Goal: Information Seeking & Learning: Learn about a topic

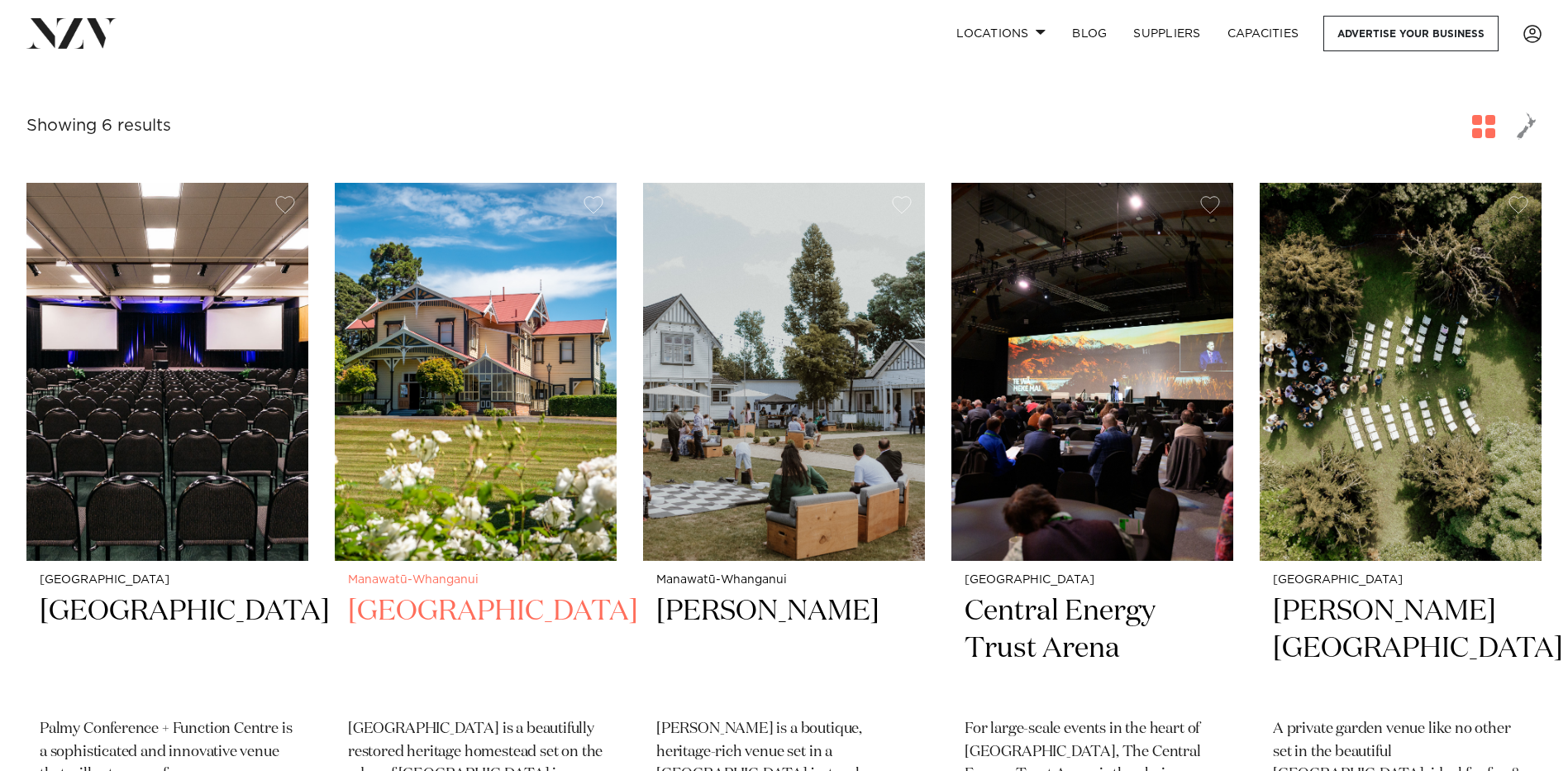
scroll to position [496, 0]
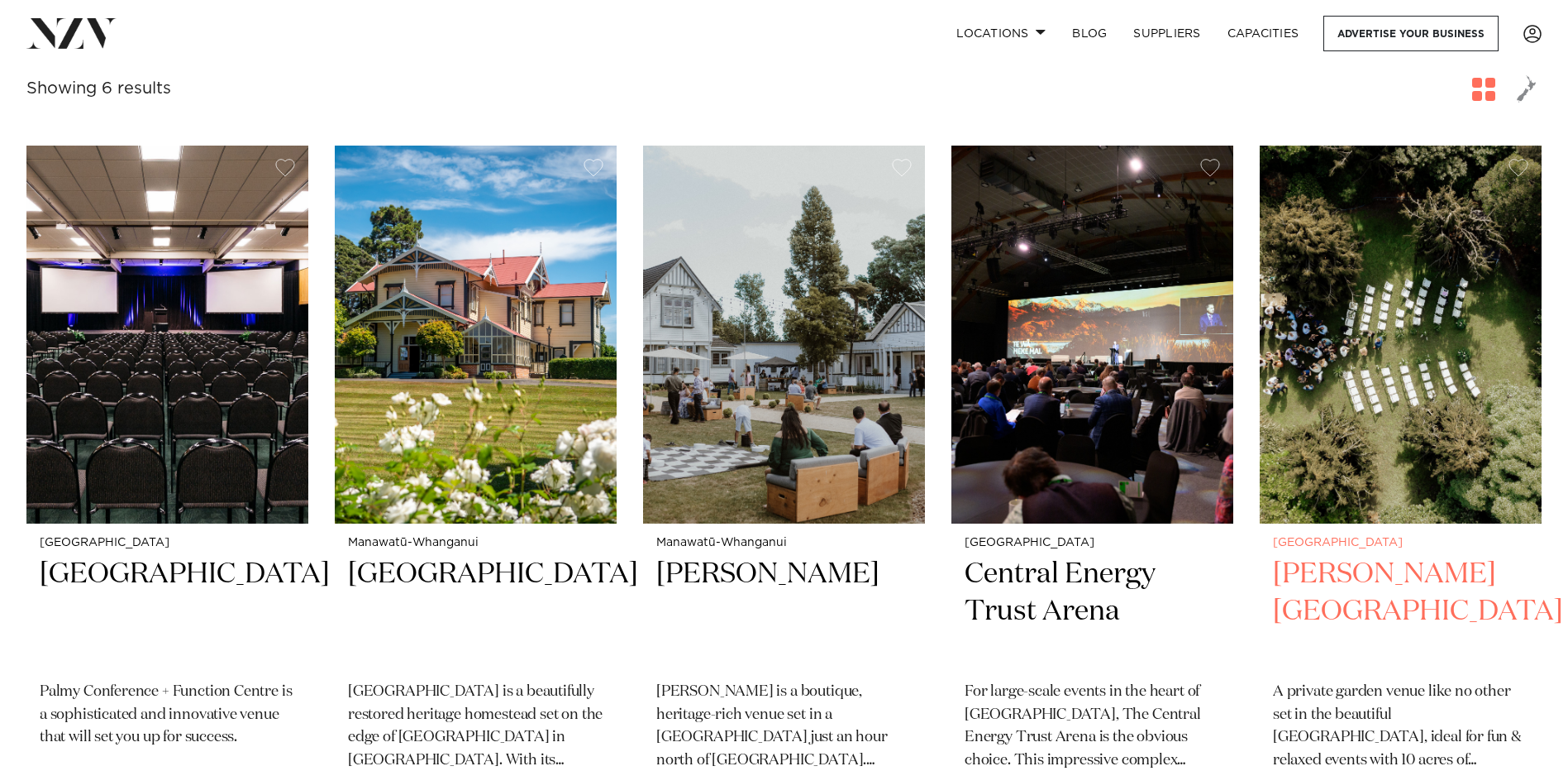
click at [1347, 575] on h2 "[PERSON_NAME][GEOGRAPHIC_DATA]" at bounding box center [1401, 611] width 256 height 112
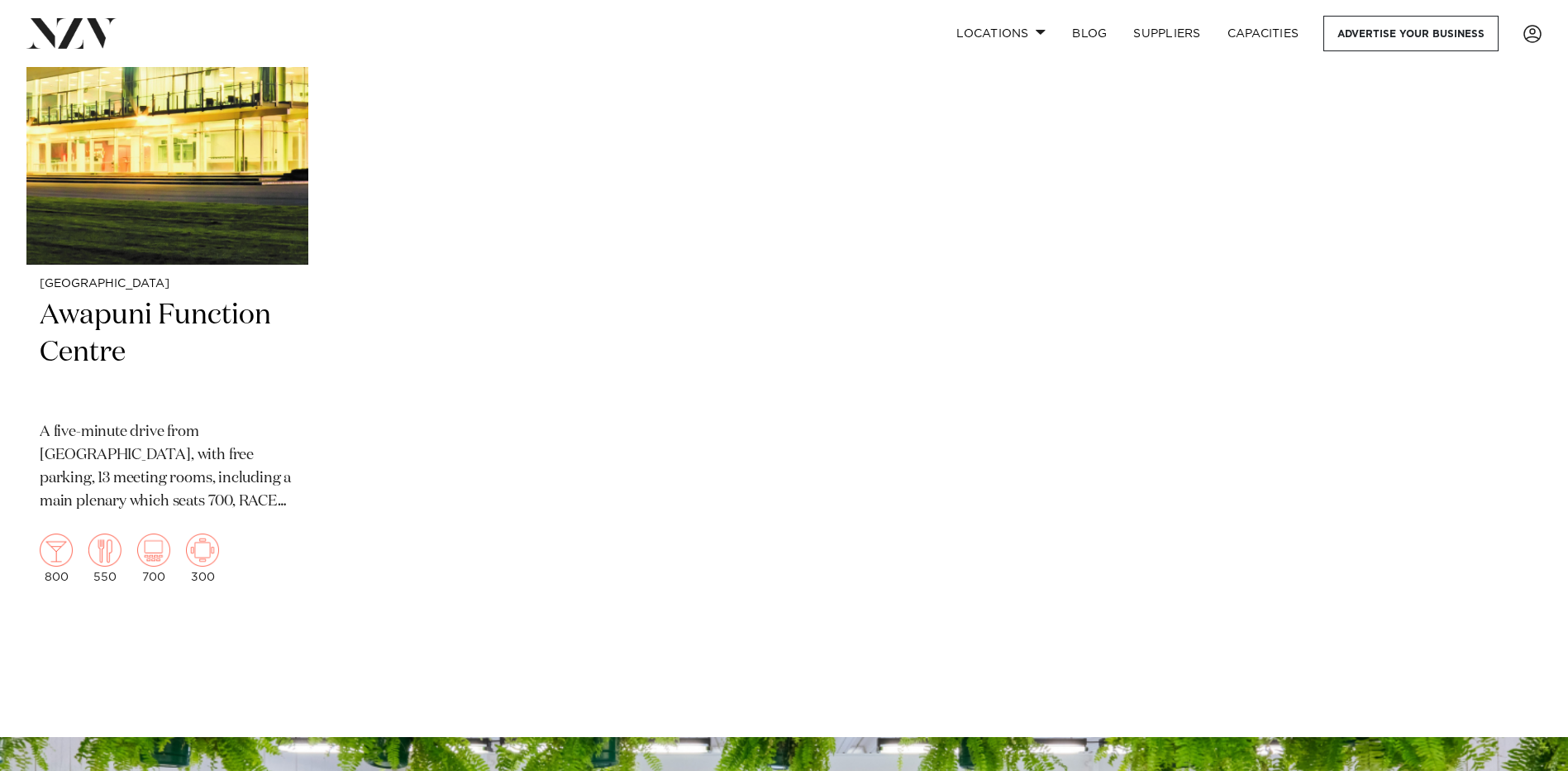
scroll to position [1489, 0]
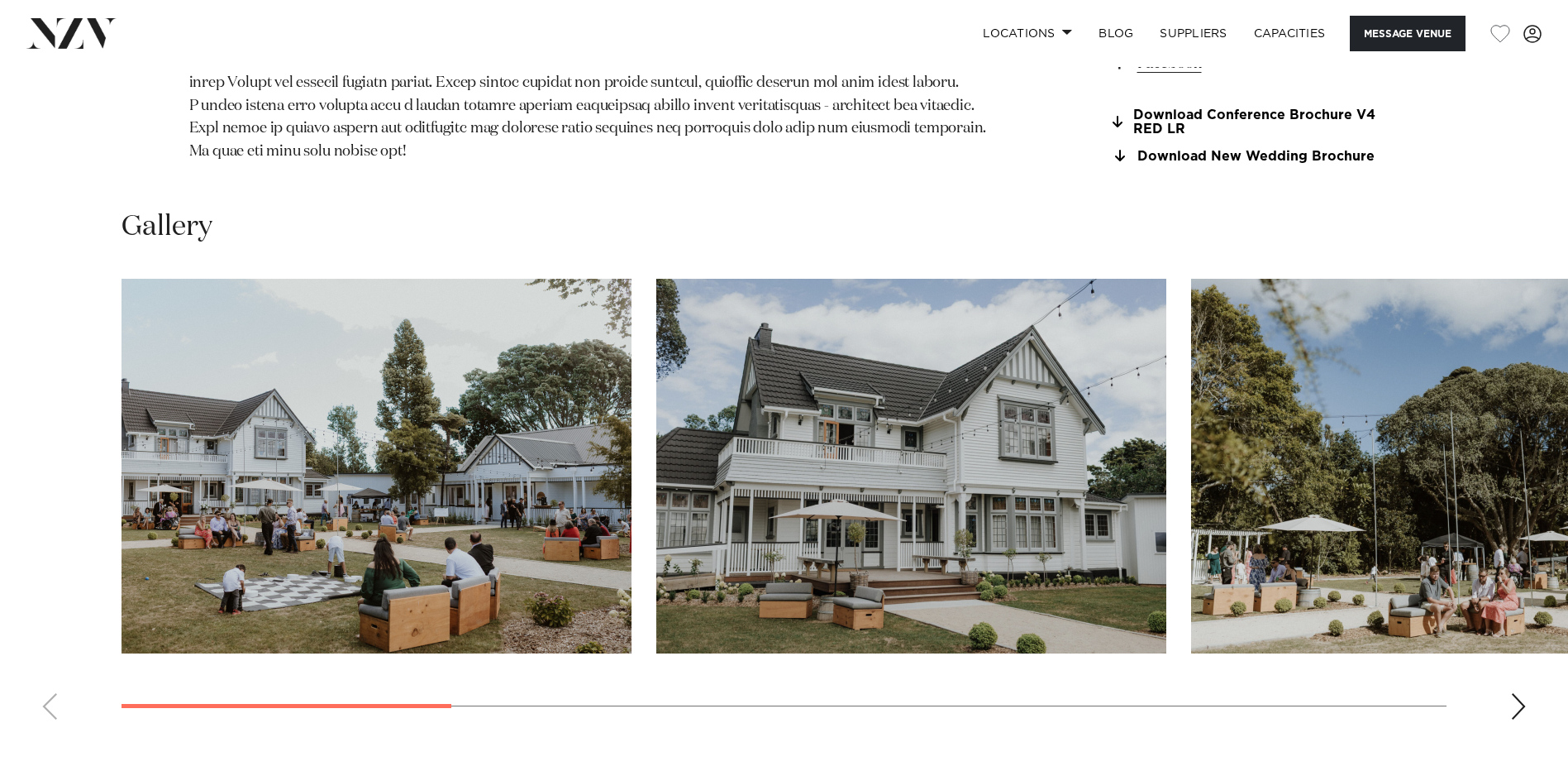
scroll to position [1985, 0]
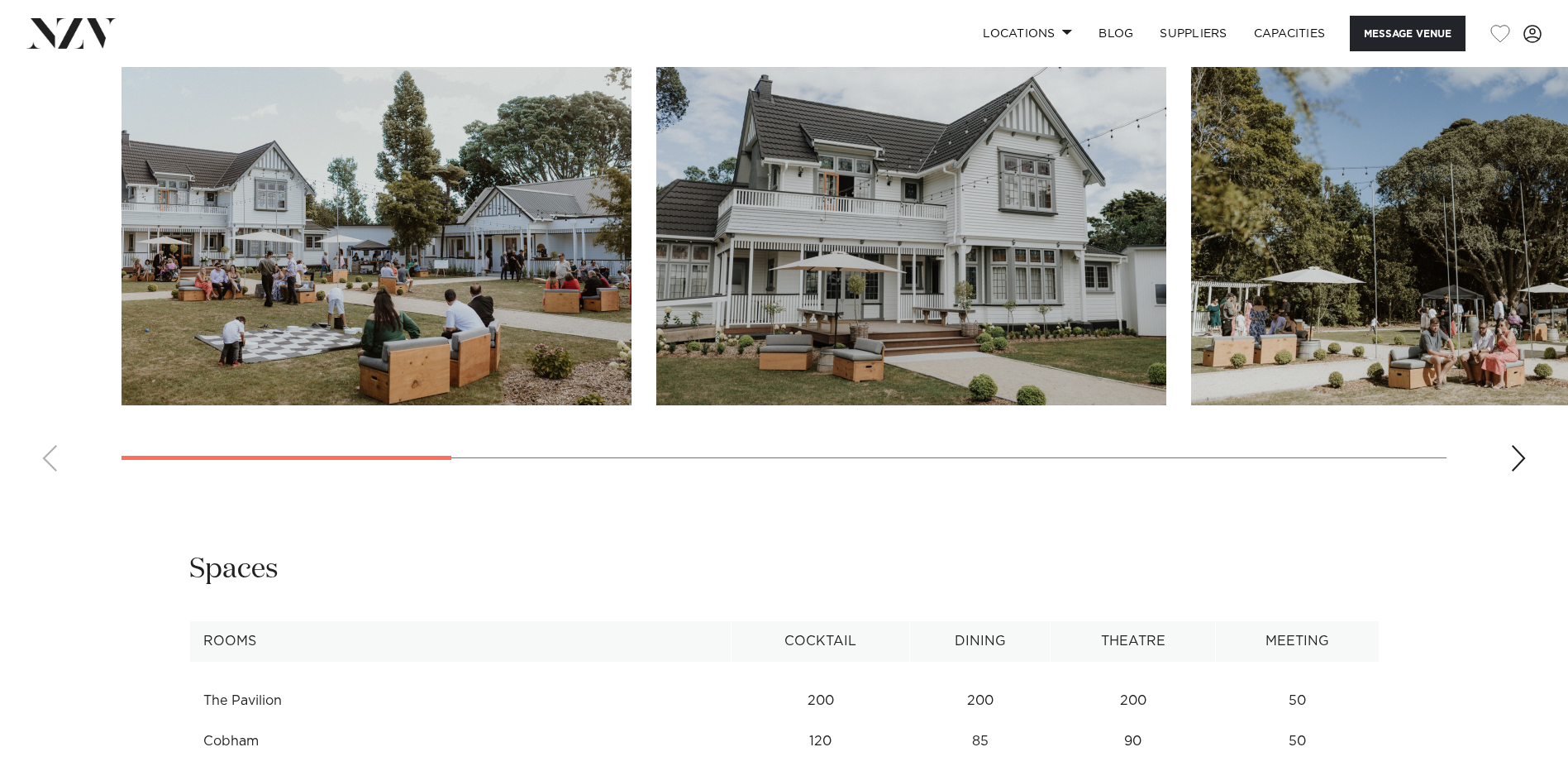
click at [1524, 445] on div "Next slide" at bounding box center [1518, 459] width 16 height 27
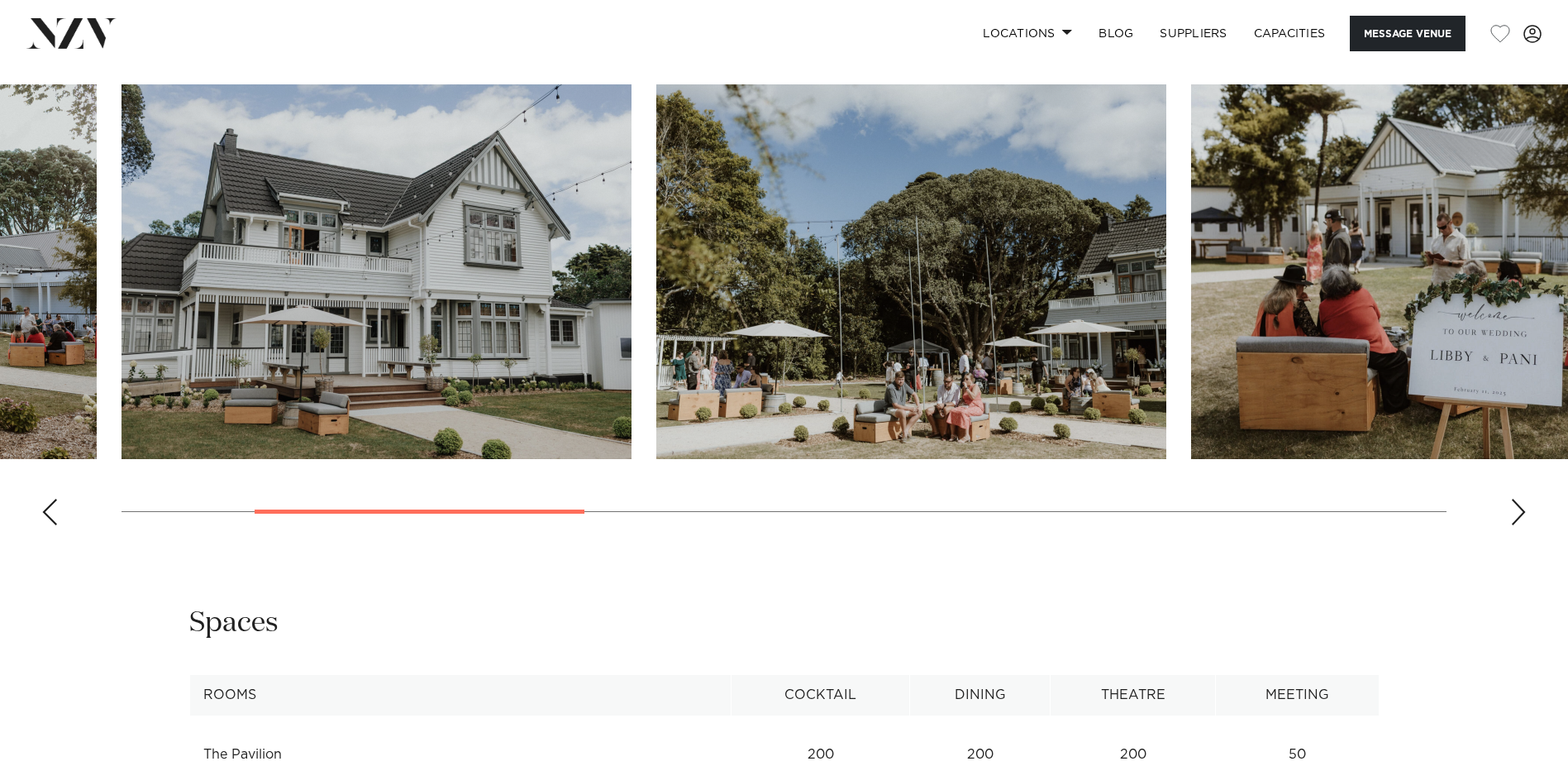
scroll to position [1903, 0]
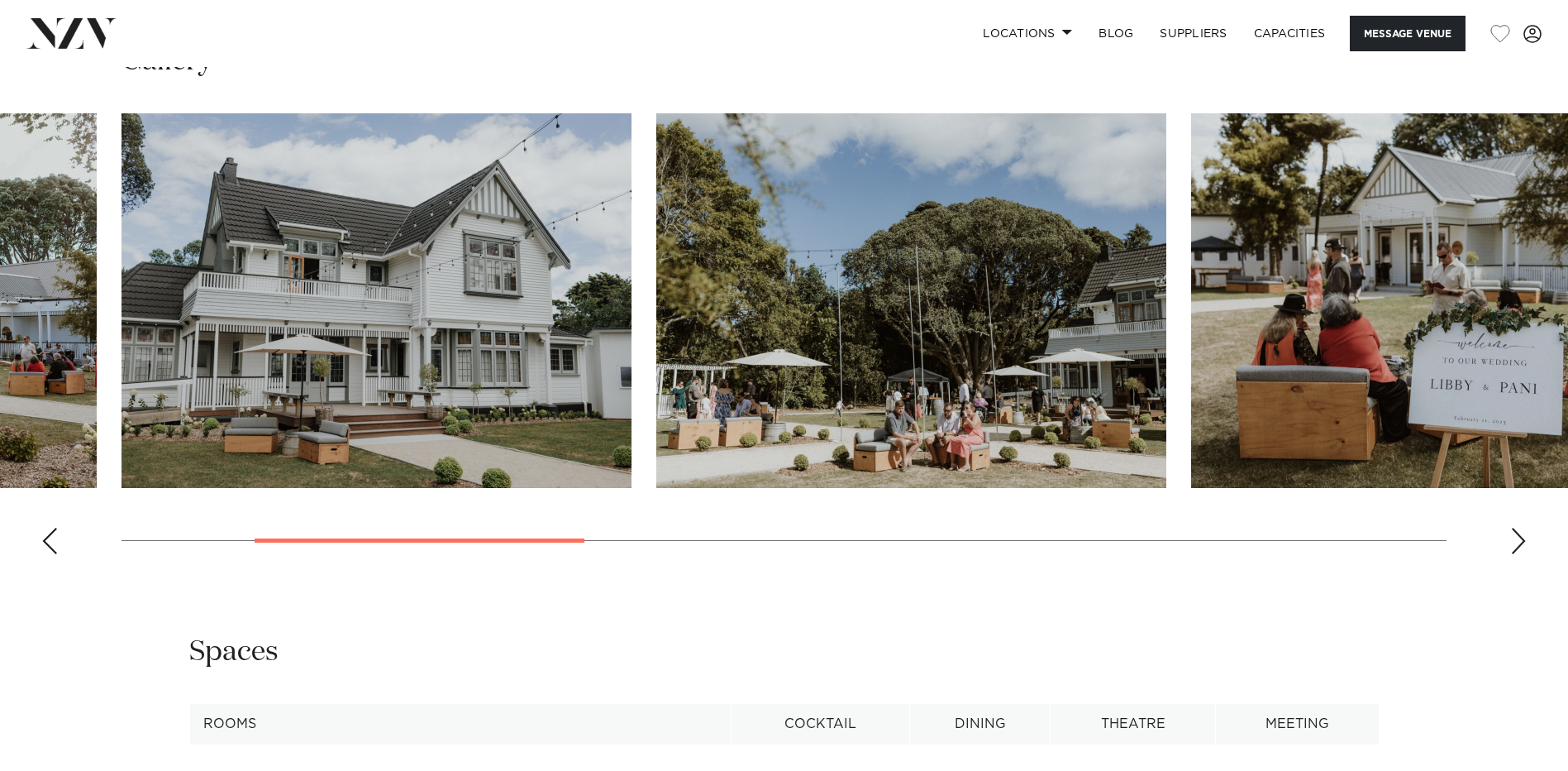
click at [1517, 528] on div "Next slide" at bounding box center [1518, 541] width 16 height 27
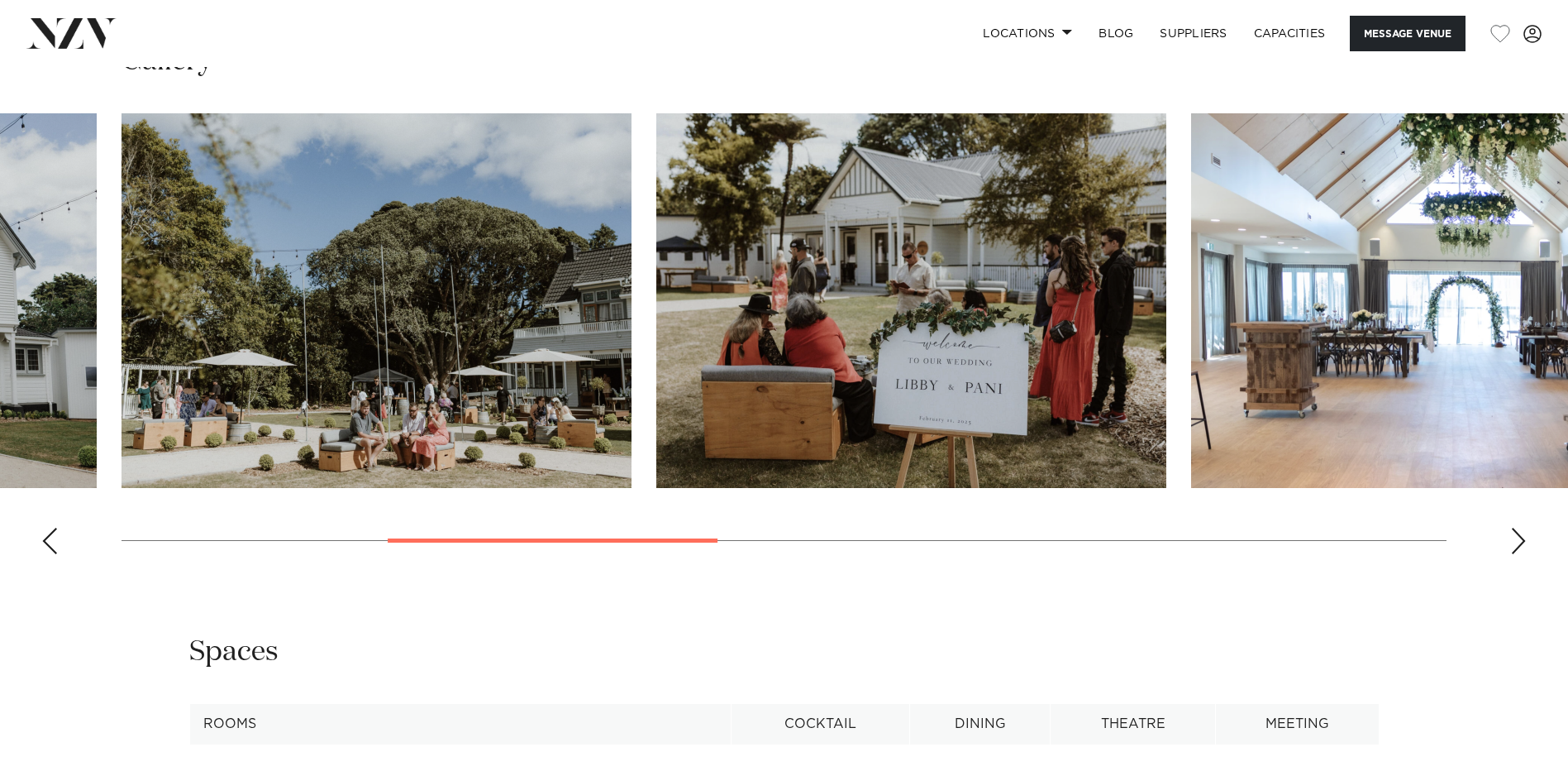
click at [1517, 528] on div "Next slide" at bounding box center [1518, 541] width 16 height 27
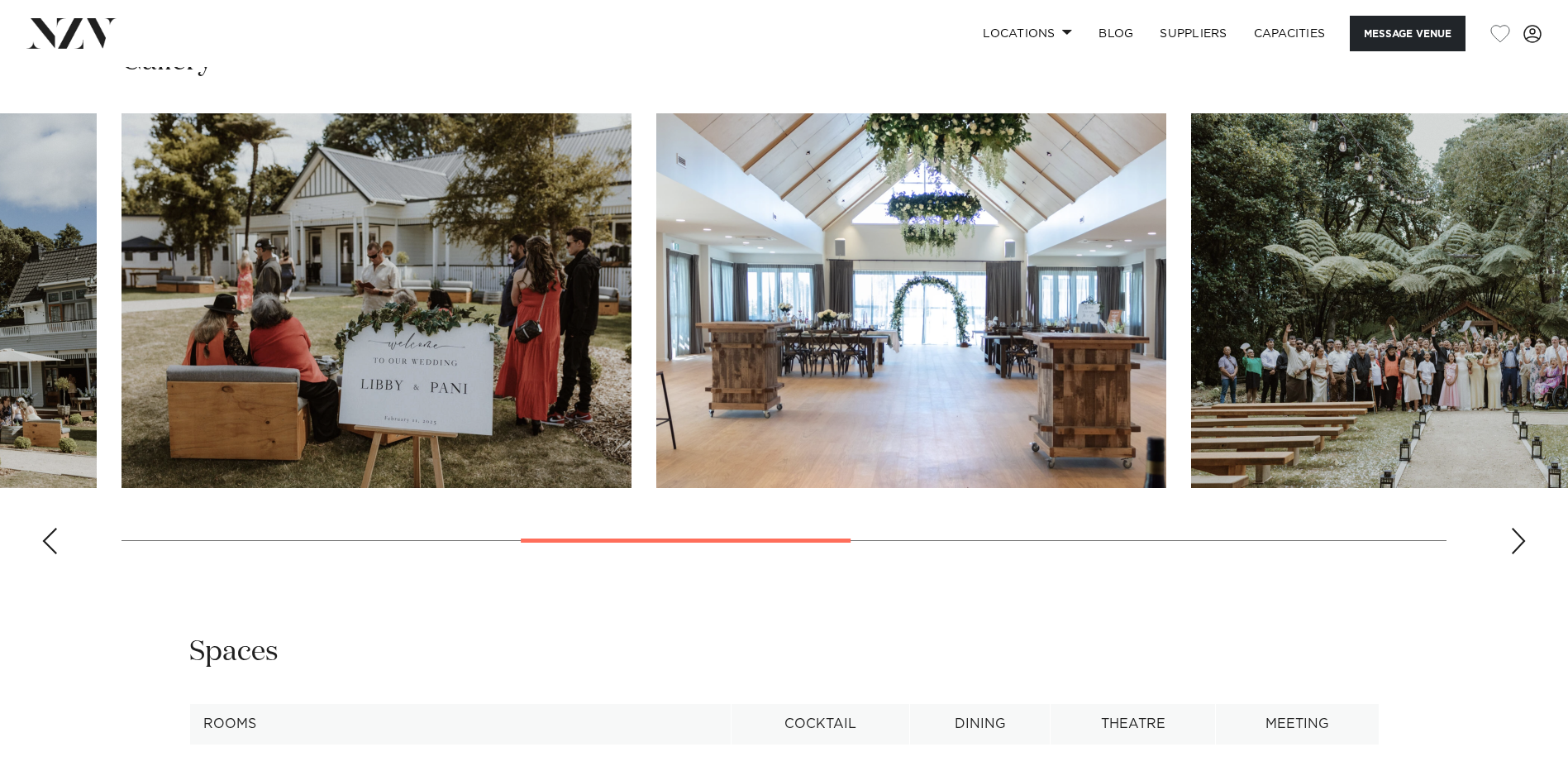
click at [1517, 528] on div "Next slide" at bounding box center [1518, 541] width 16 height 27
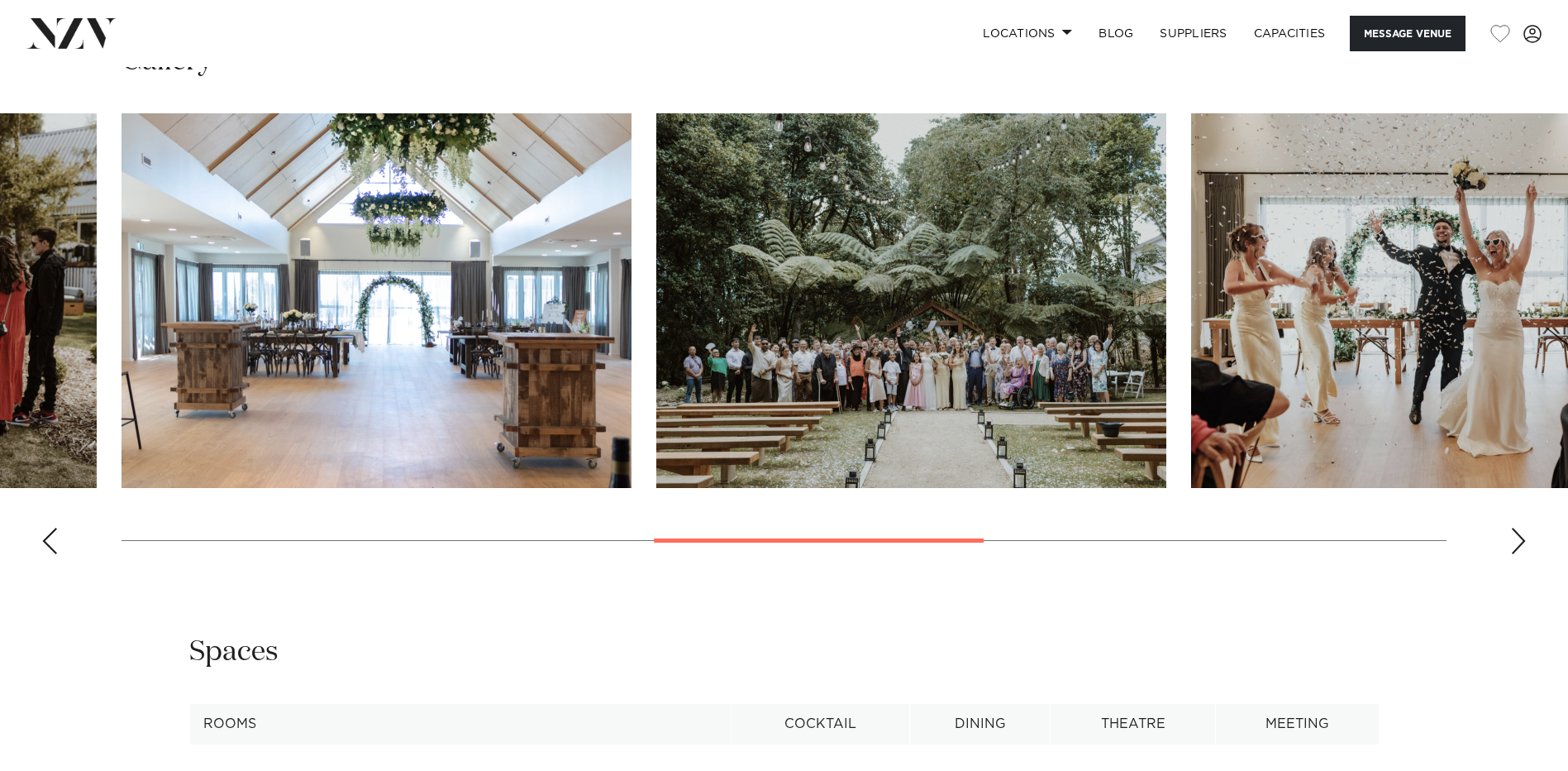
click at [1517, 528] on div "Next slide" at bounding box center [1518, 541] width 16 height 27
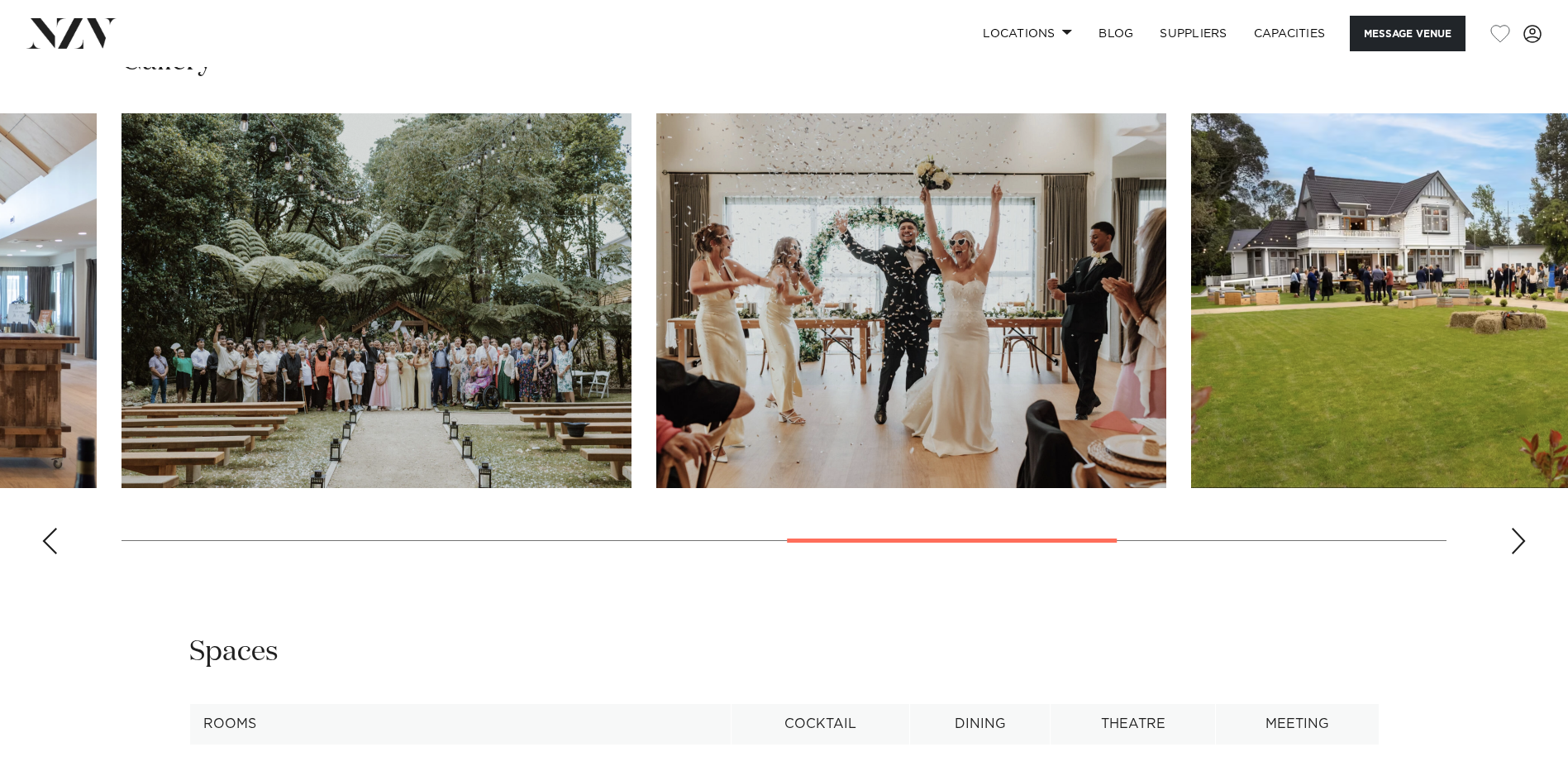
click at [1517, 528] on div "Next slide" at bounding box center [1518, 541] width 16 height 27
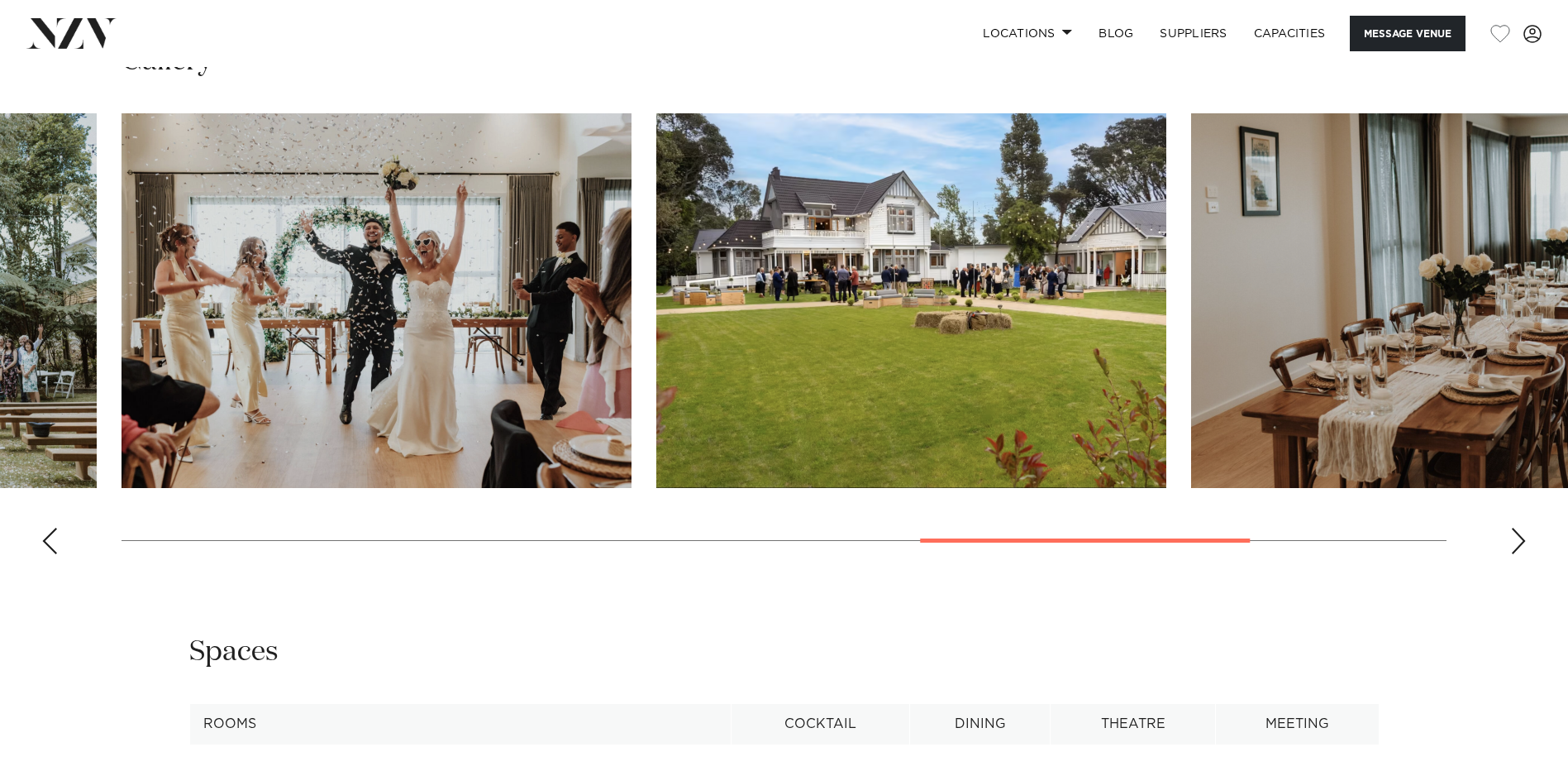
click at [1517, 528] on div "Next slide" at bounding box center [1518, 541] width 16 height 27
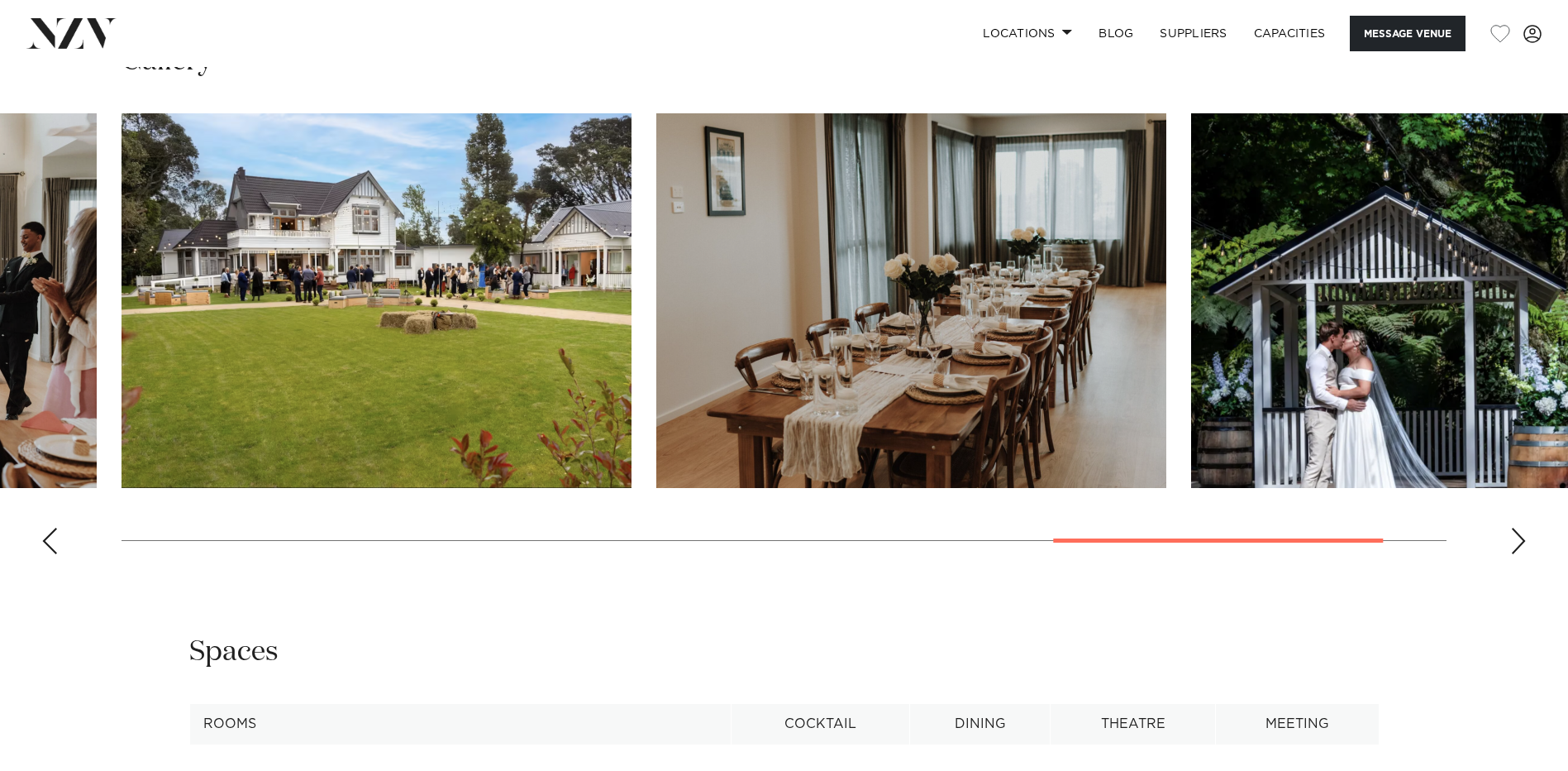
scroll to position [1820, 0]
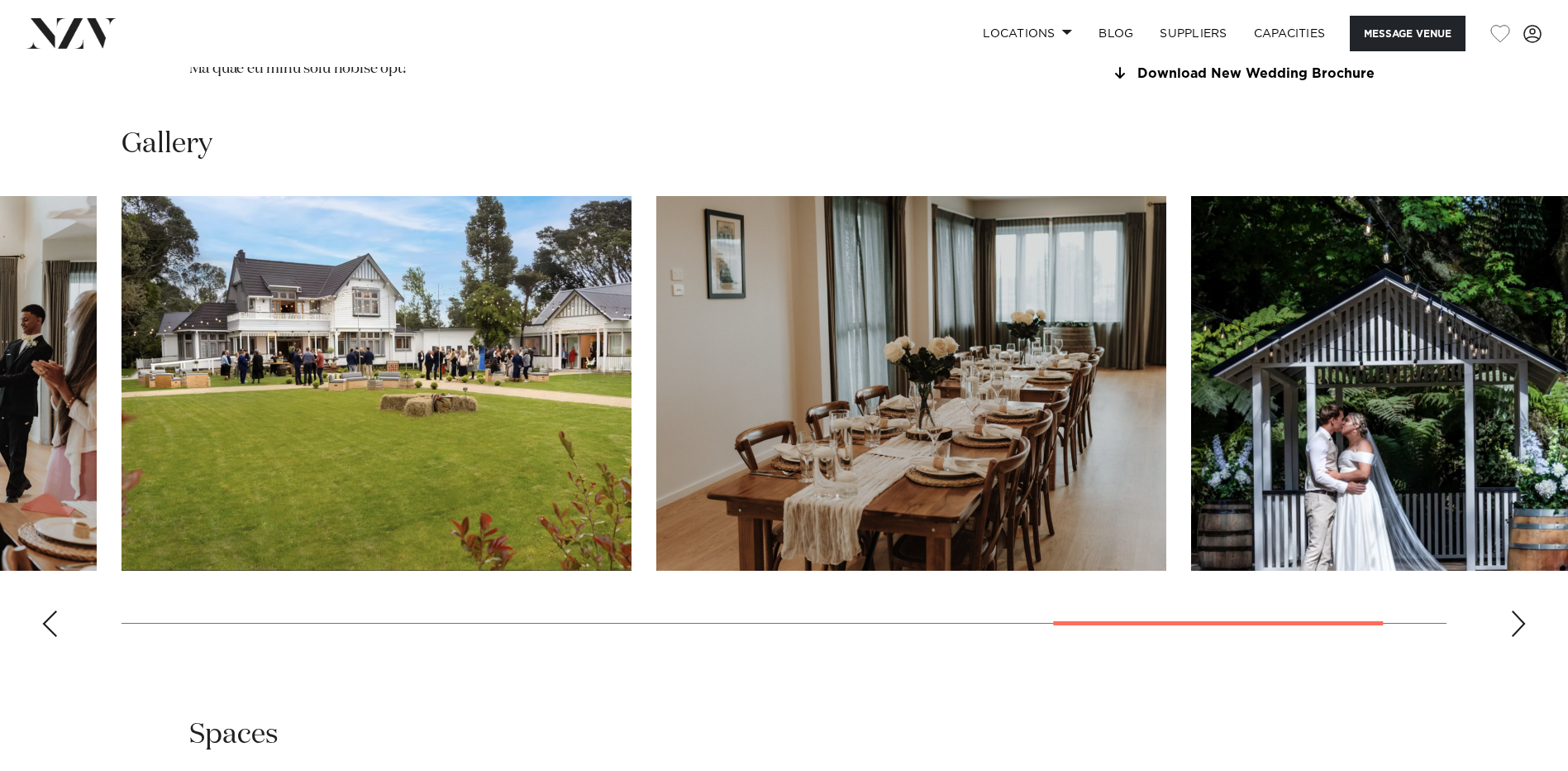
click at [1517, 610] on div "Next slide" at bounding box center [1518, 624] width 16 height 27
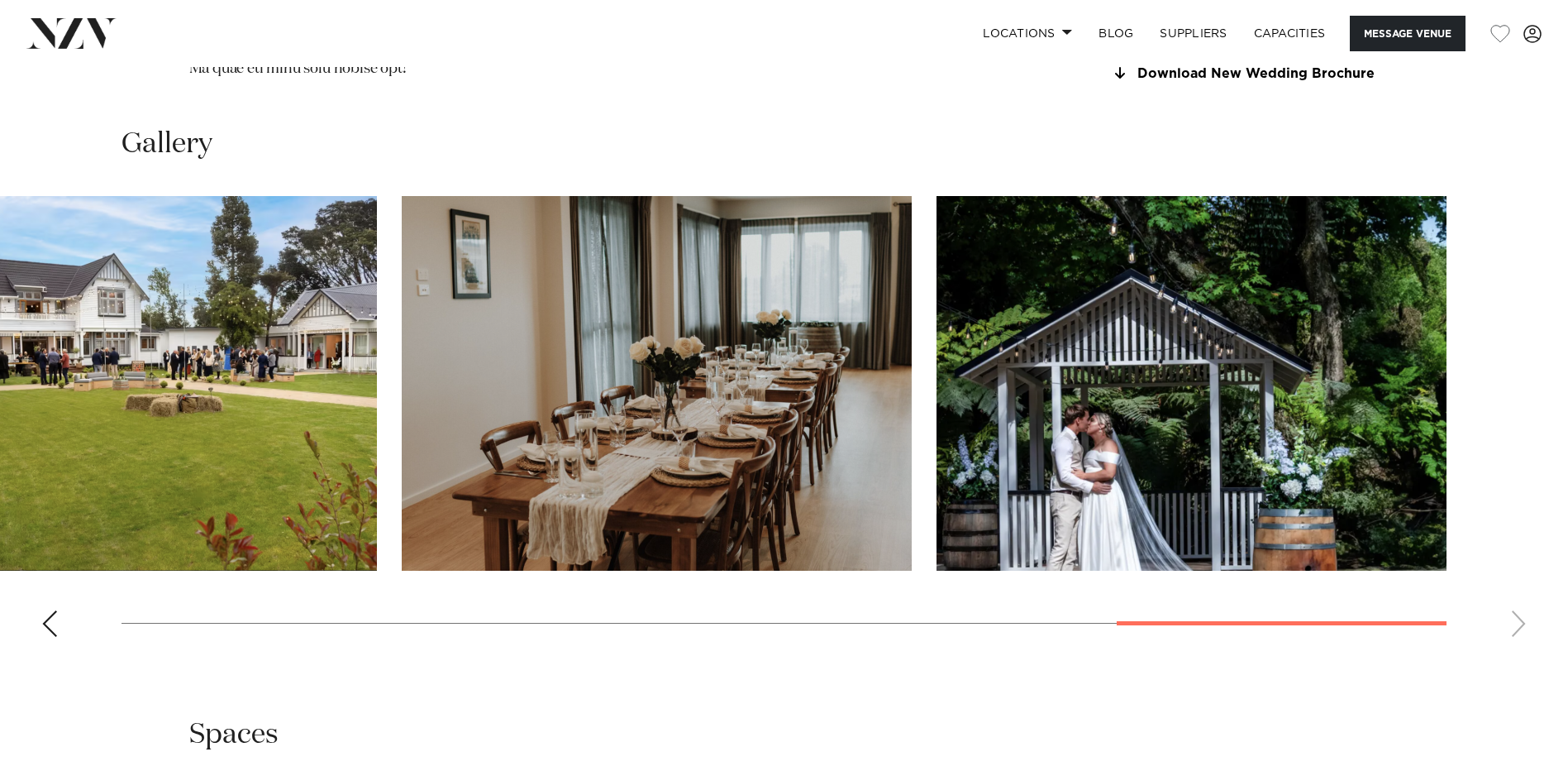
click at [1518, 589] on swiper-container at bounding box center [784, 423] width 1568 height 454
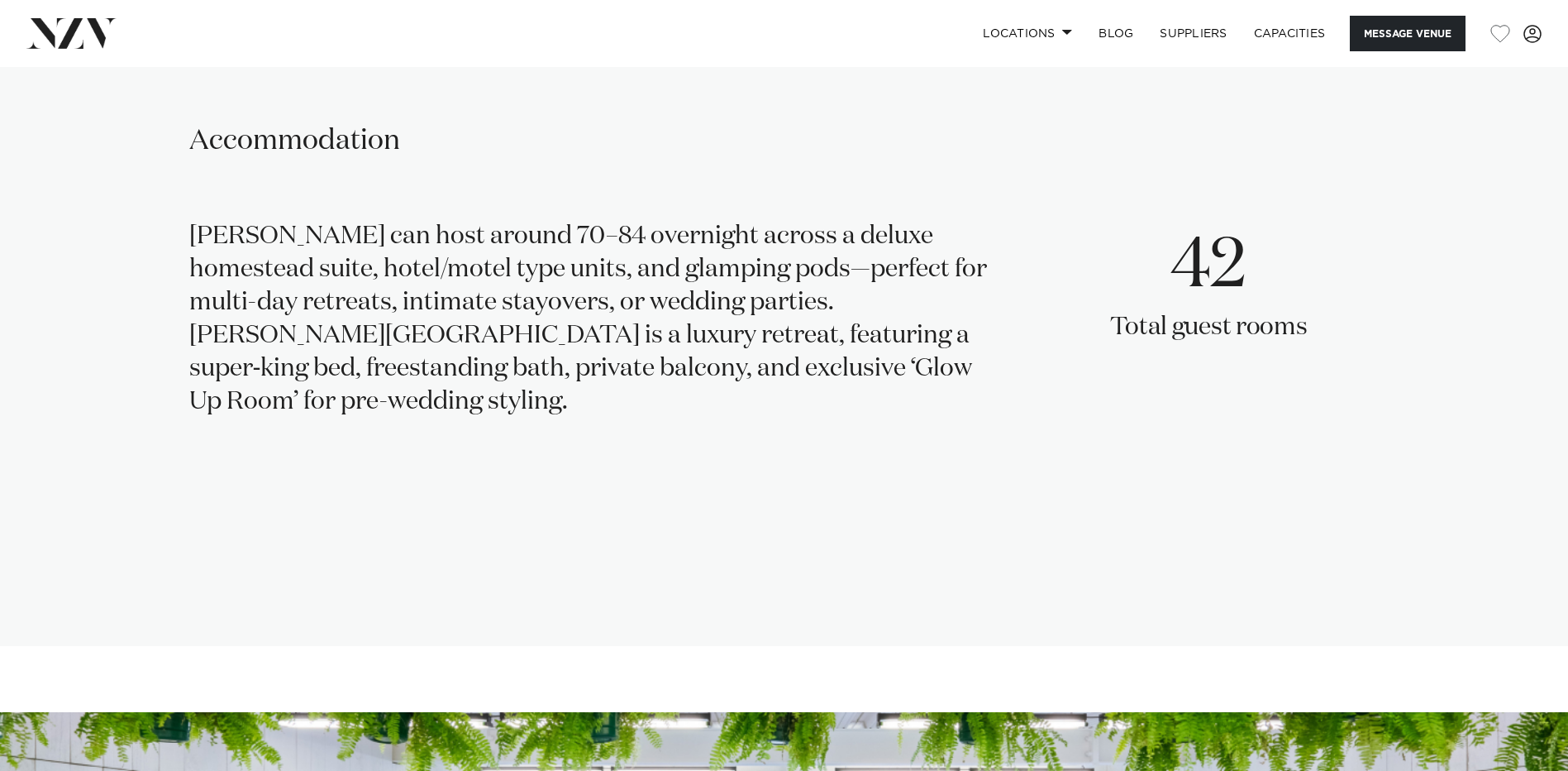
scroll to position [2481, 0]
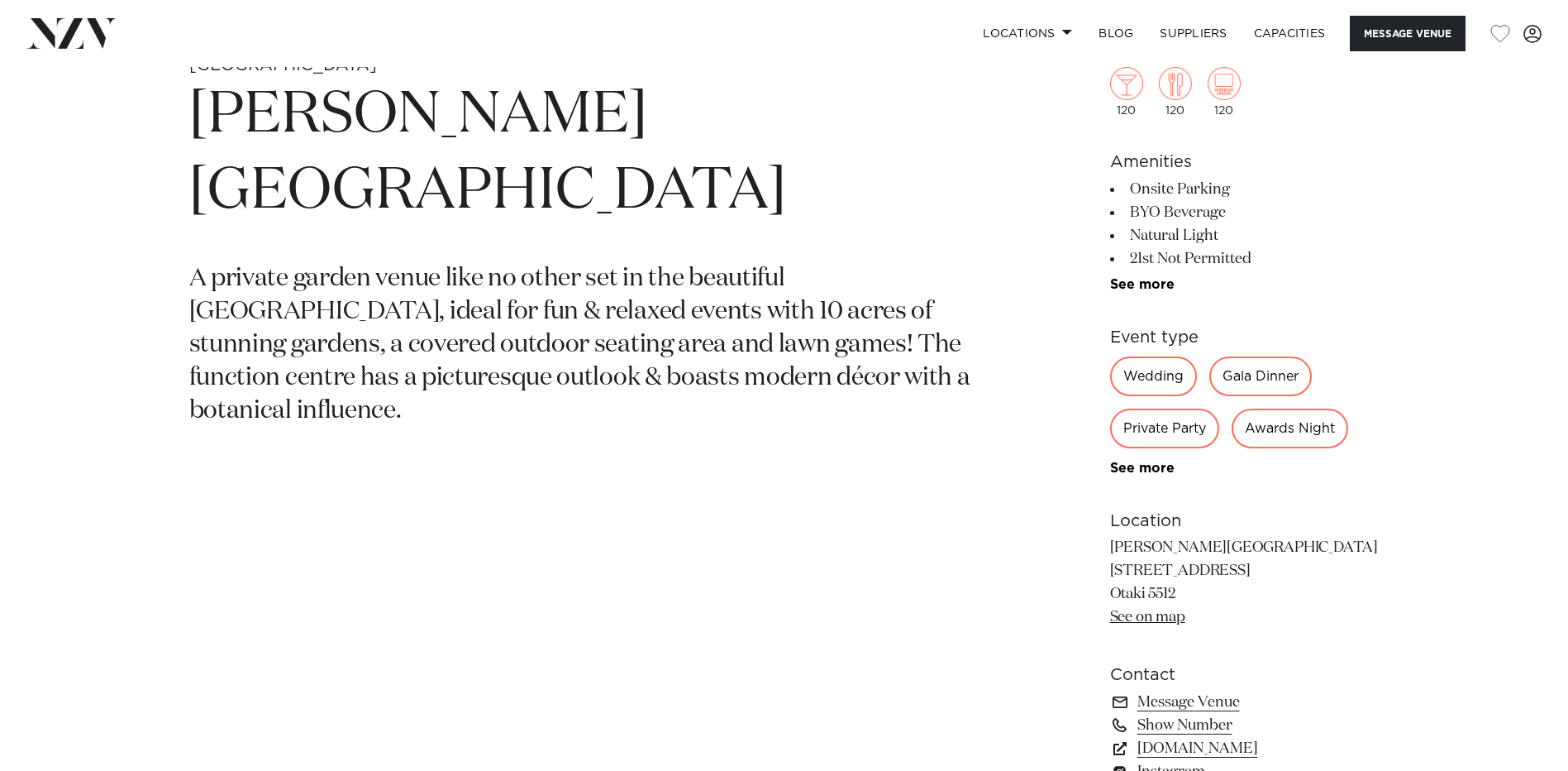
scroll to position [827, 0]
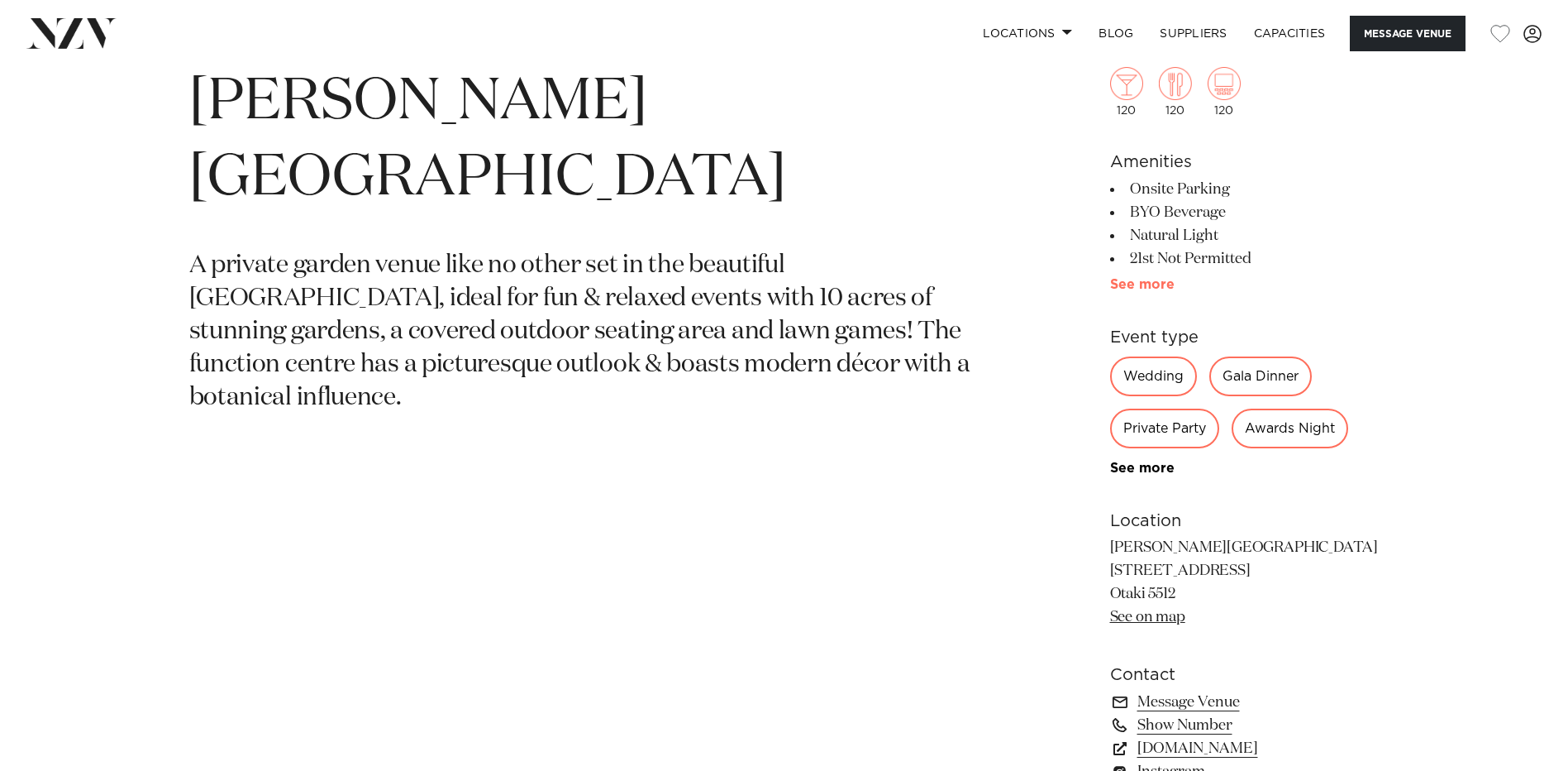
click at [1132, 287] on link "See more" at bounding box center [1174, 285] width 129 height 13
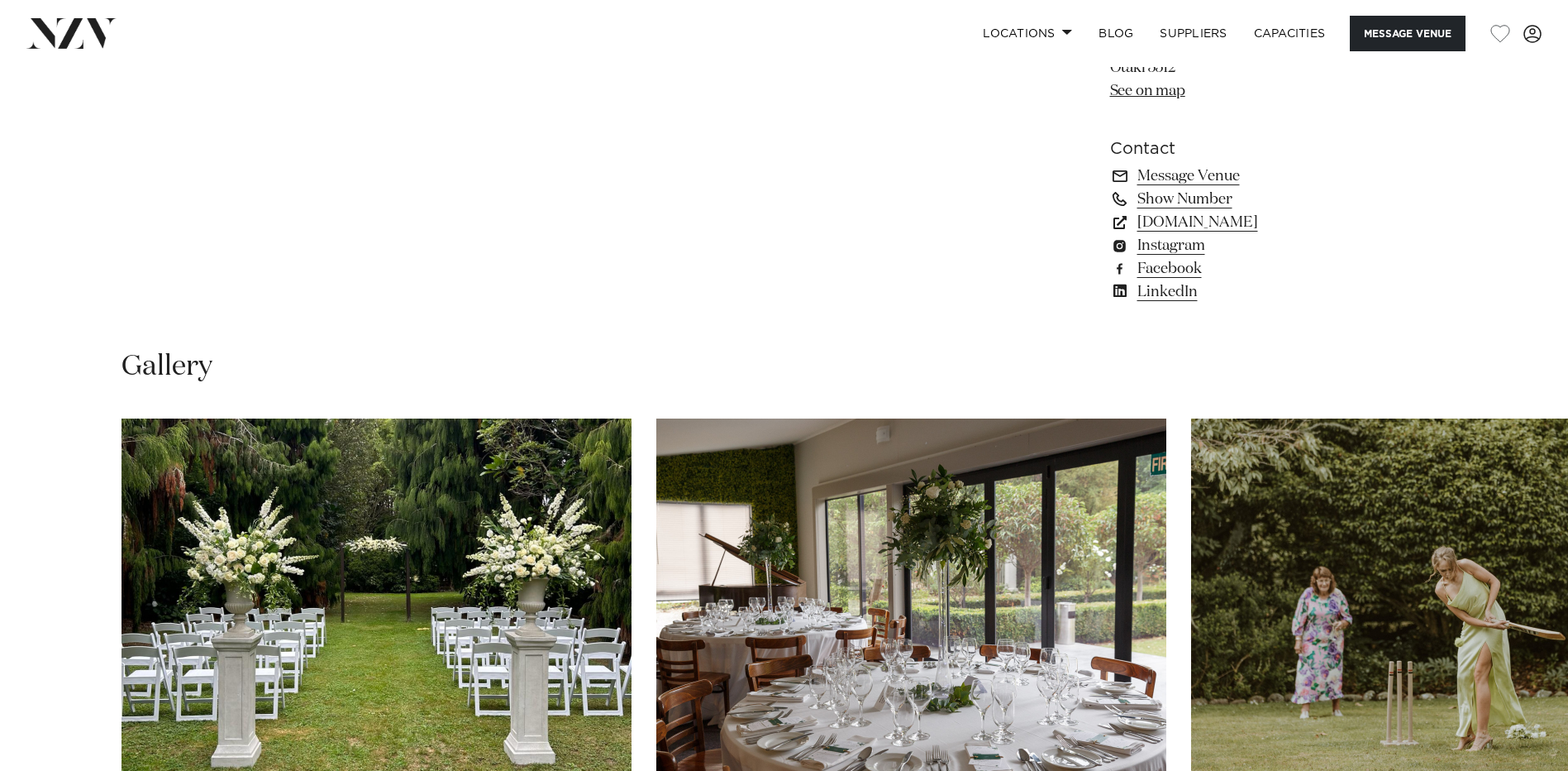
scroll to position [1737, 0]
